Goal: Task Accomplishment & Management: Use online tool/utility

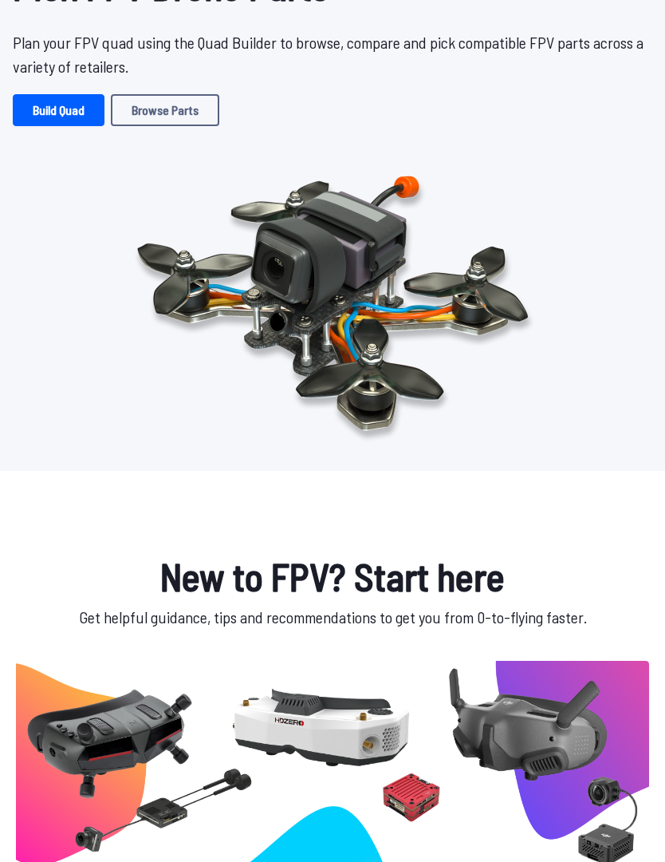
scroll to position [107, 0]
click at [63, 120] on link "Build Quad" at bounding box center [59, 110] width 92 height 32
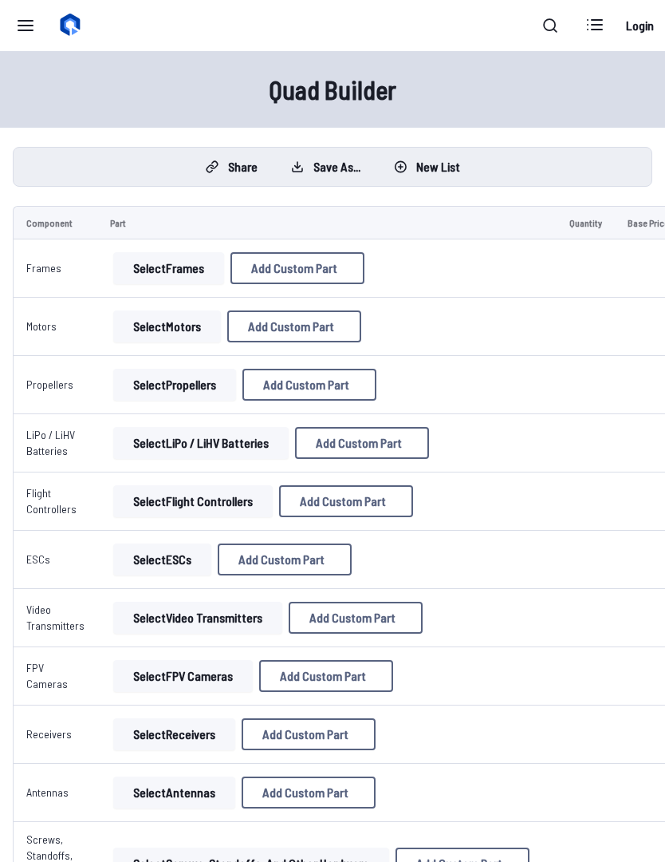
click at [164, 271] on button "Select Frames" at bounding box center [168, 268] width 111 height 32
click at [334, 271] on span "Add Custom Part" at bounding box center [294, 268] width 86 height 13
select select "**********"
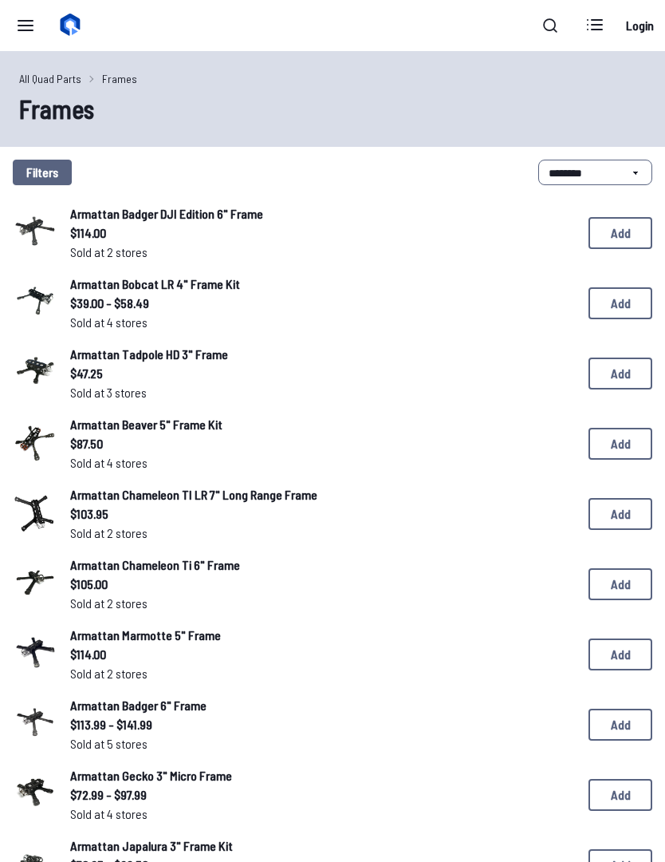
click at [380, 572] on link "Armattan Chameleon Ti 6" Frame" at bounding box center [316, 564] width 493 height 19
